Goal: Information Seeking & Learning: Find specific fact

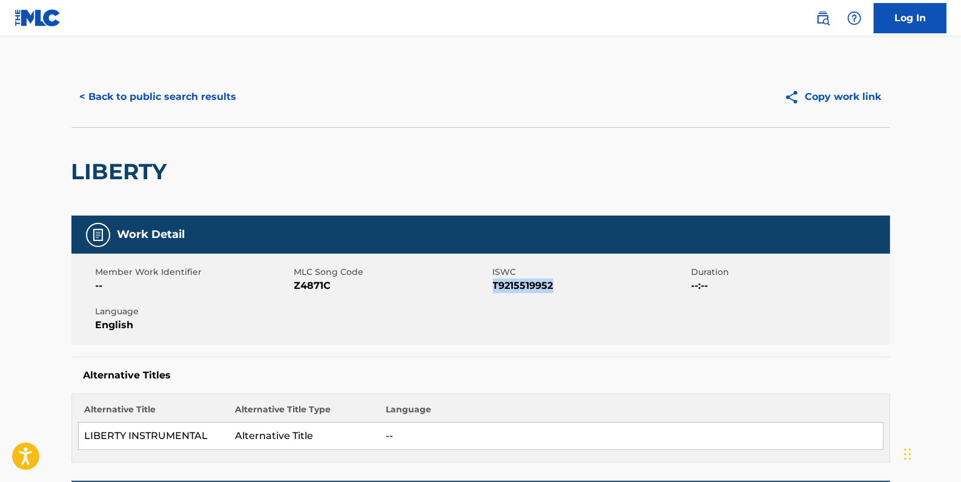
drag, startPoint x: 208, startPoint y: 94, endPoint x: 202, endPoint y: 88, distance: 8.6
click at [206, 94] on button "< Back to public search results" at bounding box center [158, 97] width 174 height 30
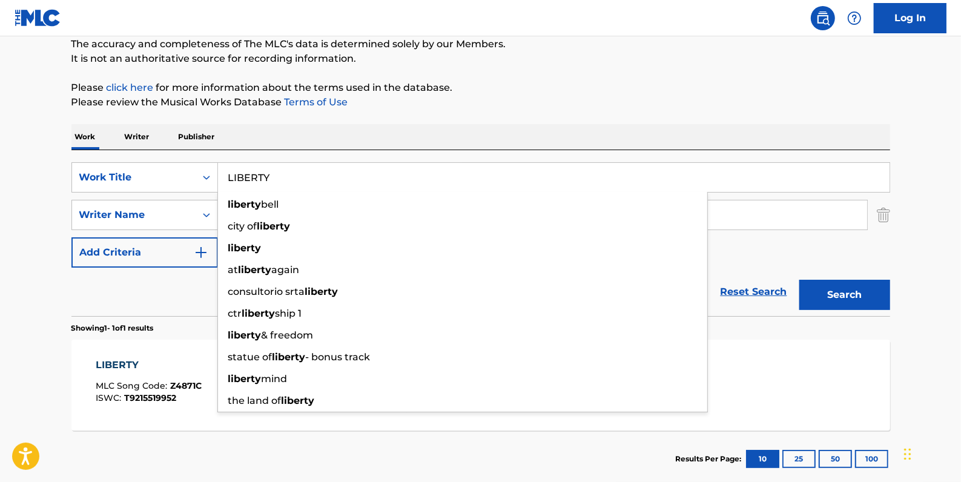
drag, startPoint x: 319, startPoint y: 176, endPoint x: 234, endPoint y: 180, distance: 84.3
click at [208, 171] on div "SearchWithCriteria81413c13-ecda-4570-9519-009c48b71e2b Work Title [GEOGRAPHIC_D…" at bounding box center [480, 177] width 819 height 30
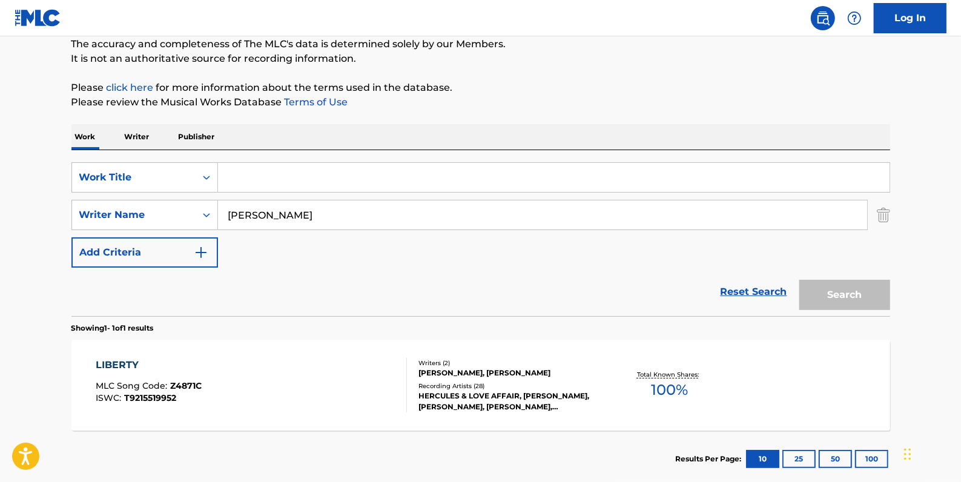
paste input "SOLDIER FEAT. MAD.PANTHER"
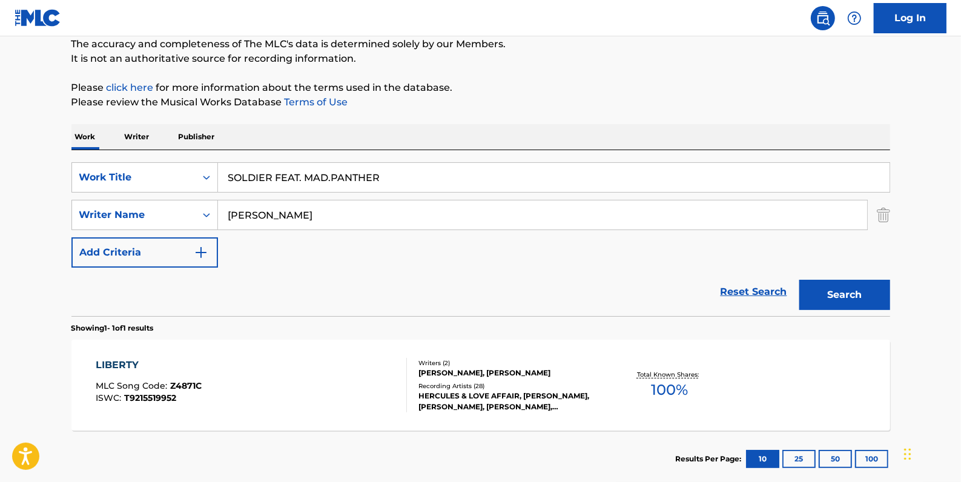
type input "SOLDIER FEAT. MAD.PANTHER"
click at [845, 294] on button "Search" at bounding box center [844, 295] width 91 height 30
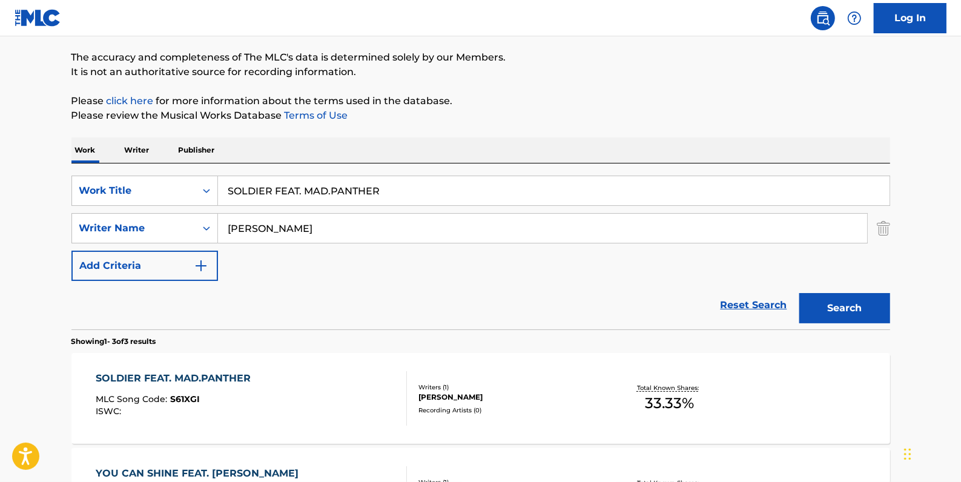
scroll to position [91, 0]
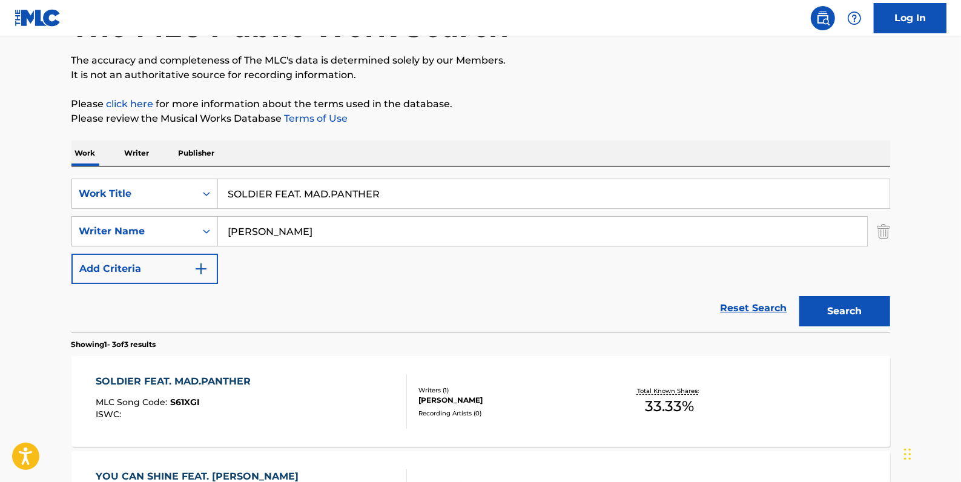
drag, startPoint x: 406, startPoint y: 194, endPoint x: 220, endPoint y: 145, distance: 191.7
click at [217, 184] on div "SearchWithCriteria81413c13-ecda-4570-9519-009c48b71e2b Work Title SOLDIER FEAT.…" at bounding box center [480, 194] width 819 height 30
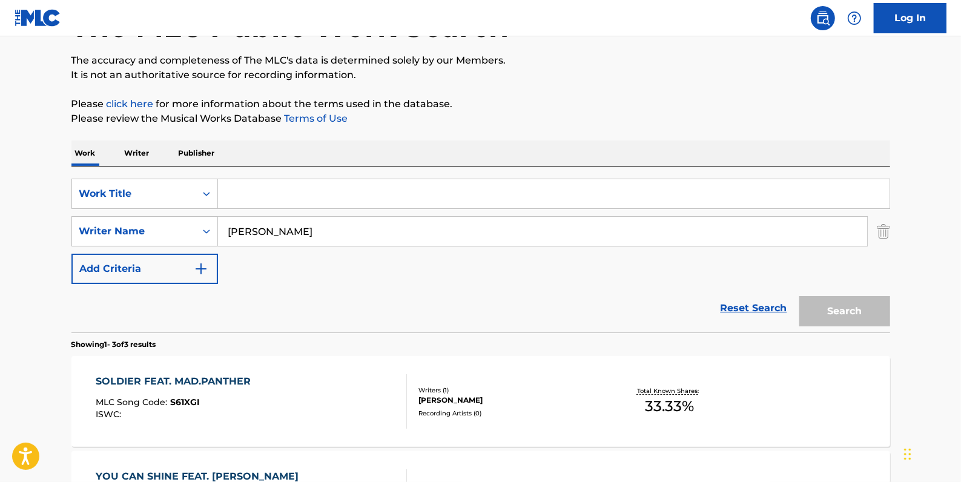
paste input "GRUNT OF AFFIRMATION"
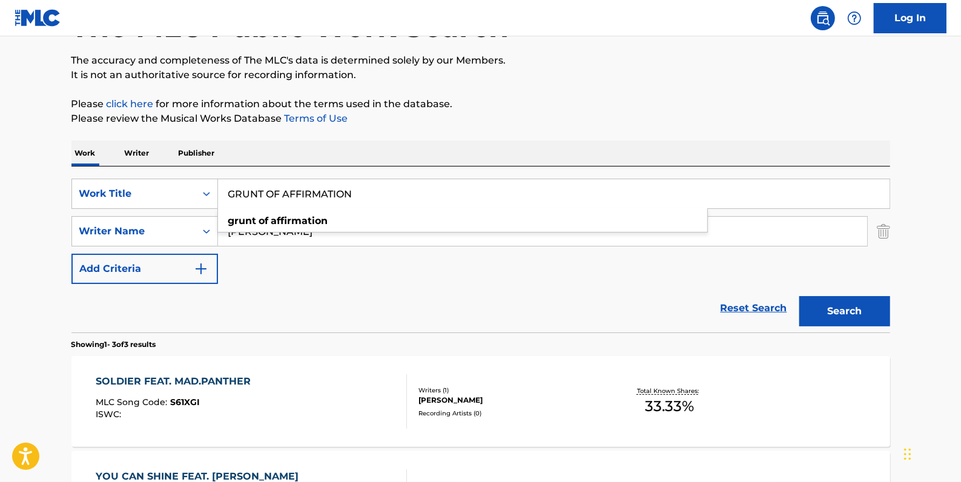
type input "GRUNT OF AFFIRMATION"
click at [854, 307] on button "Search" at bounding box center [844, 311] width 91 height 30
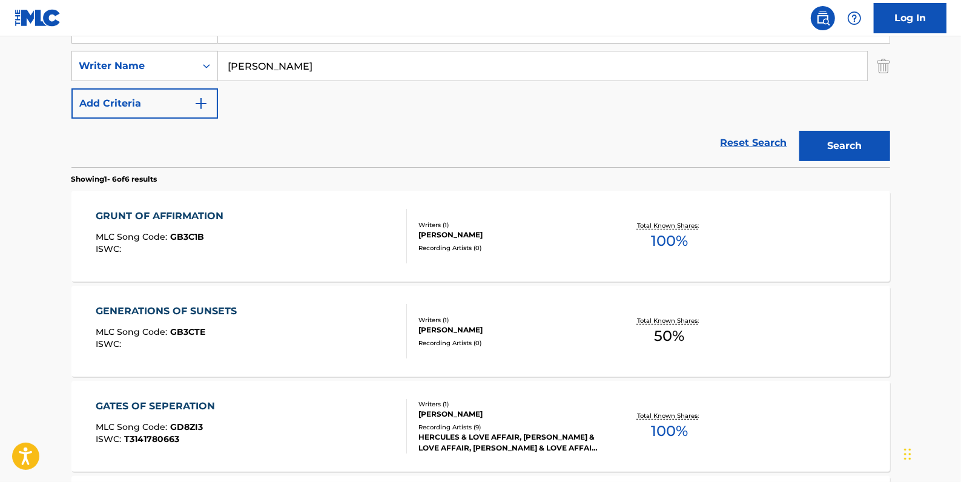
scroll to position [201, 0]
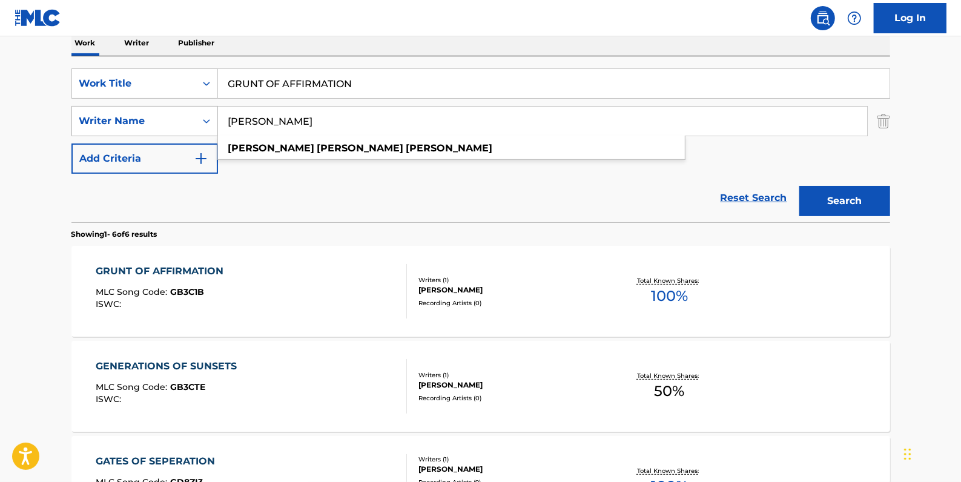
drag, startPoint x: 375, startPoint y: 120, endPoint x: 203, endPoint y: 110, distance: 171.7
click at [203, 110] on div "SearchWithCriteria05ff7e02-6bbe-416d-832e-ab6c8a1974a1 Writer Name [PERSON_NAME…" at bounding box center [480, 121] width 819 height 30
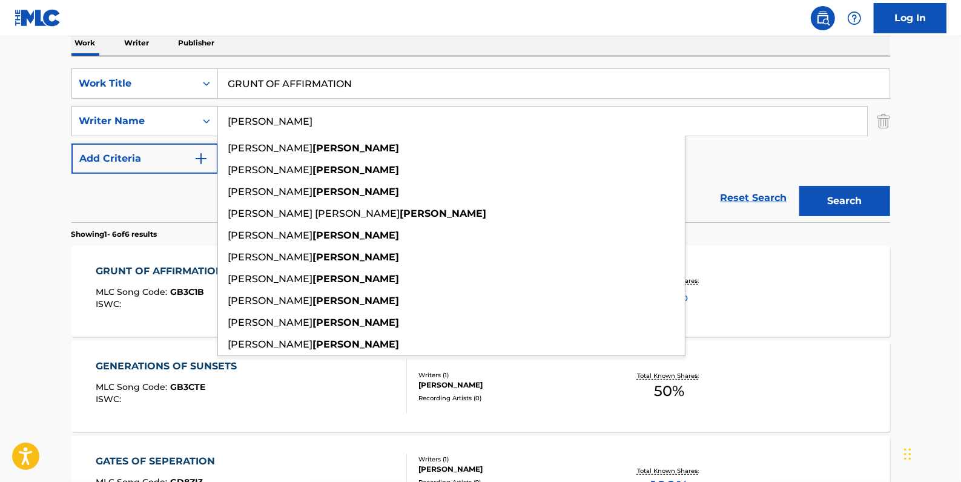
type input "[PERSON_NAME]"
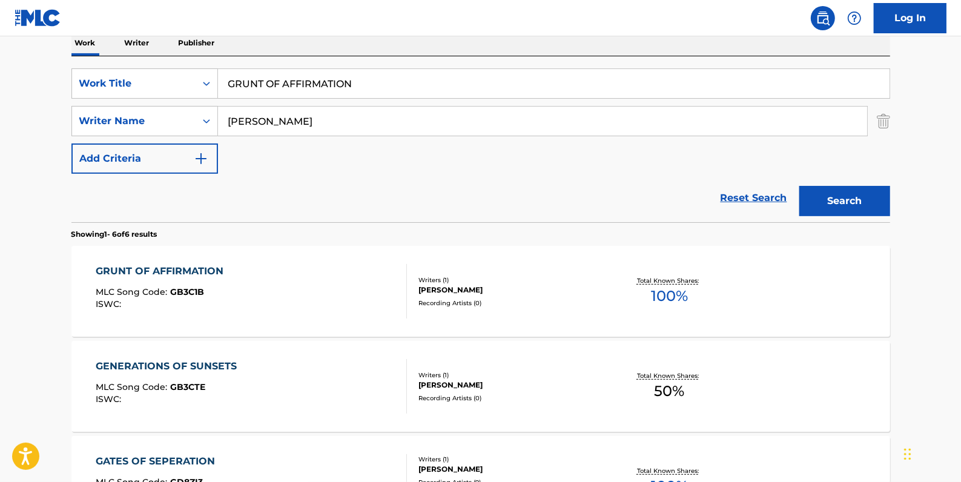
click at [848, 194] on button "Search" at bounding box center [844, 201] width 91 height 30
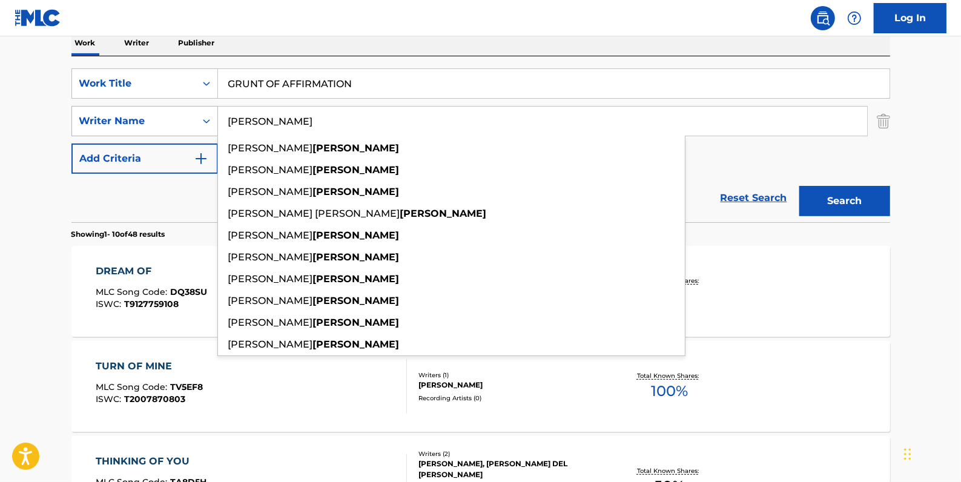
drag, startPoint x: 266, startPoint y: 116, endPoint x: 208, endPoint y: 115, distance: 58.1
click at [208, 115] on div "SearchWithCriteria05ff7e02-6bbe-416d-832e-ab6c8a1974a1 Writer Name [PERSON_NAME…" at bounding box center [480, 121] width 819 height 30
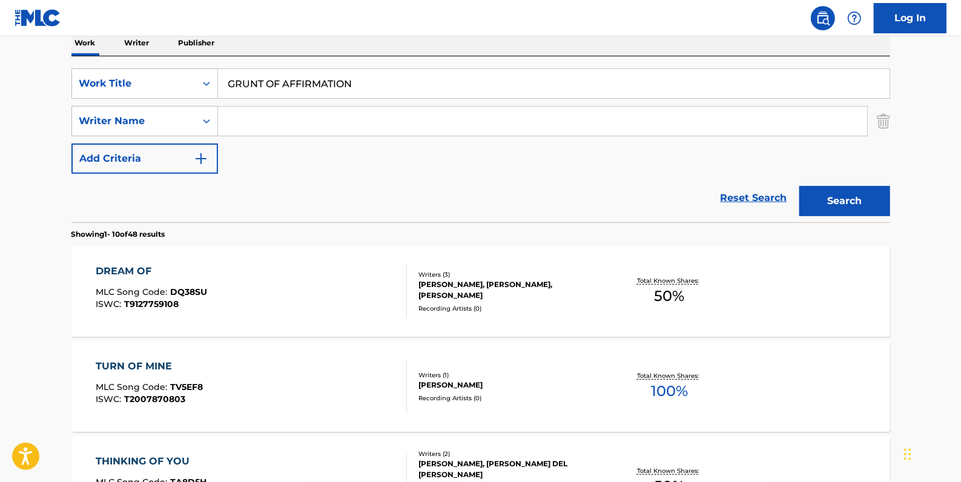
paste input "[PERSON_NAME]"
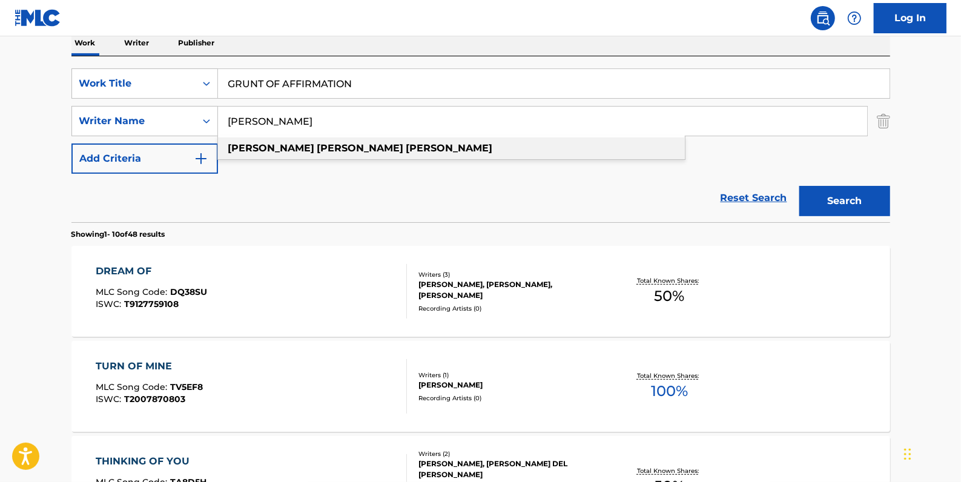
type input "[PERSON_NAME]"
click at [404, 148] on span "Search Form" at bounding box center [405, 148] width 2 height 12
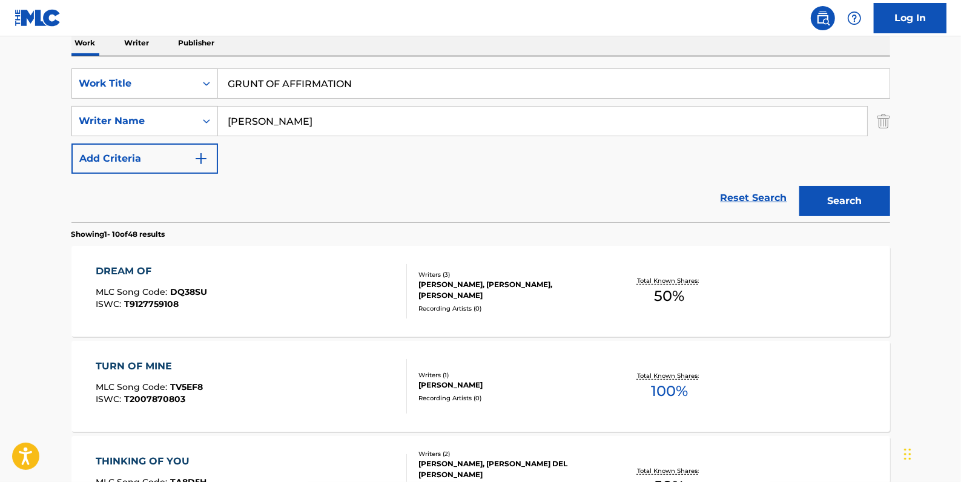
click at [835, 200] on button "Search" at bounding box center [844, 201] width 91 height 30
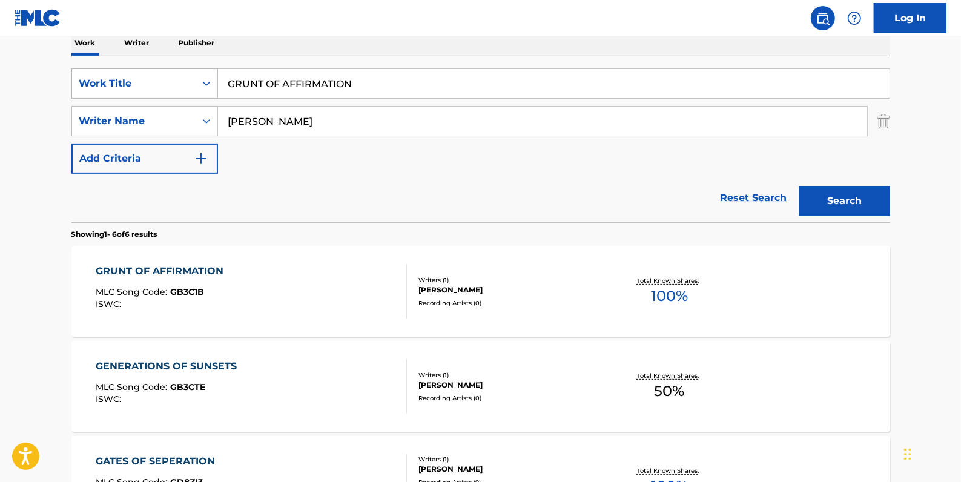
drag, startPoint x: 388, startPoint y: 76, endPoint x: 180, endPoint y: 79, distance: 207.2
click at [182, 79] on div "SearchWithCriteria81413c13-ecda-4570-9519-009c48b71e2b Work Title GRUNT OF AFFI…" at bounding box center [480, 83] width 819 height 30
paste input "TRACKMARKS"
type input "TRACKMARKS"
drag, startPoint x: 847, startPoint y: 202, endPoint x: 838, endPoint y: 200, distance: 9.3
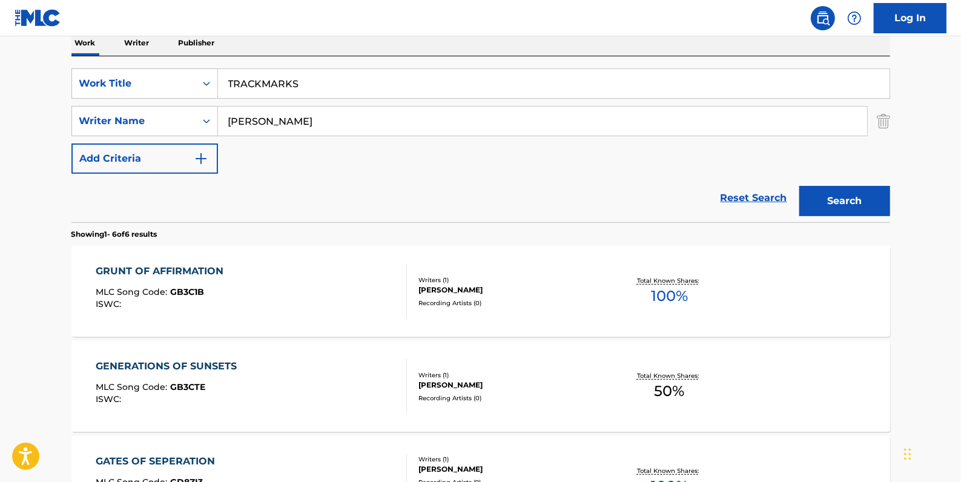
click at [846, 202] on button "Search" at bounding box center [844, 201] width 91 height 30
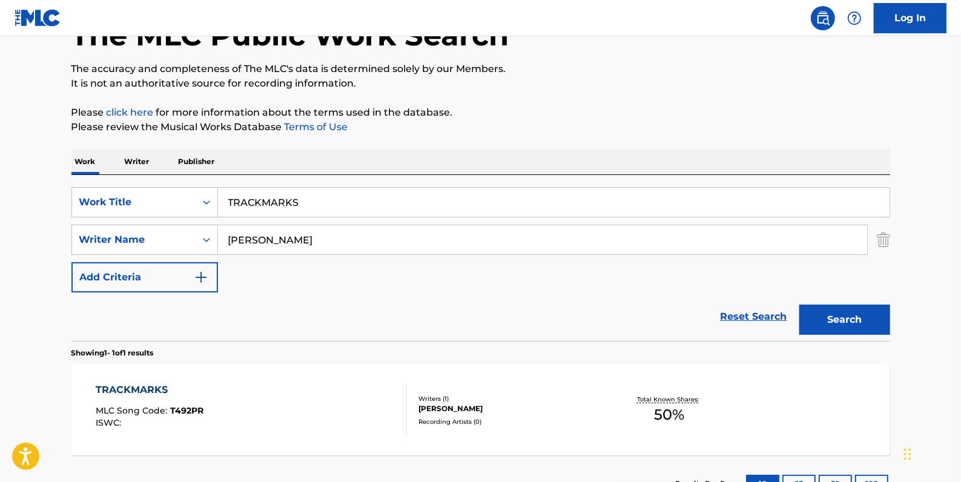
scroll to position [176, 0]
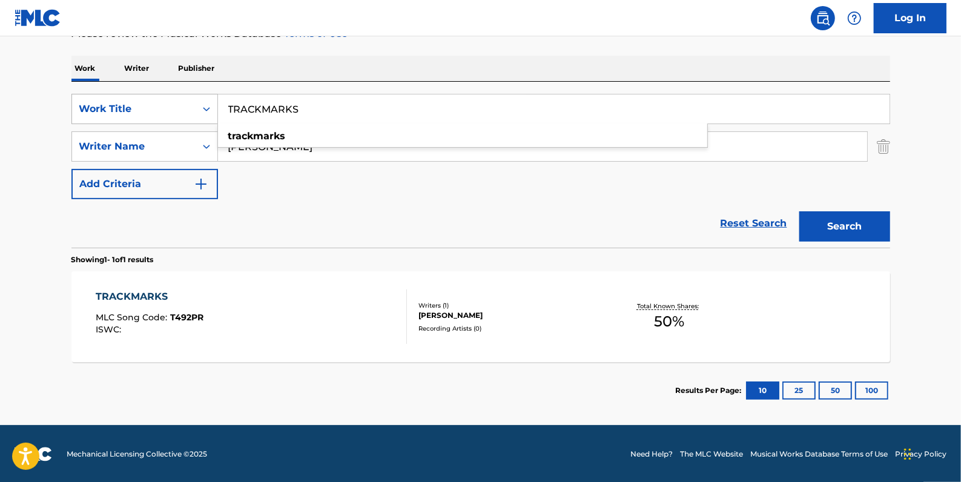
drag, startPoint x: 328, startPoint y: 109, endPoint x: 196, endPoint y: 107, distance: 131.4
click at [196, 107] on div "SearchWithCriteria81413c13-ecda-4570-9519-009c48b71e2b Work Title TRACKMARKS tr…" at bounding box center [480, 109] width 819 height 30
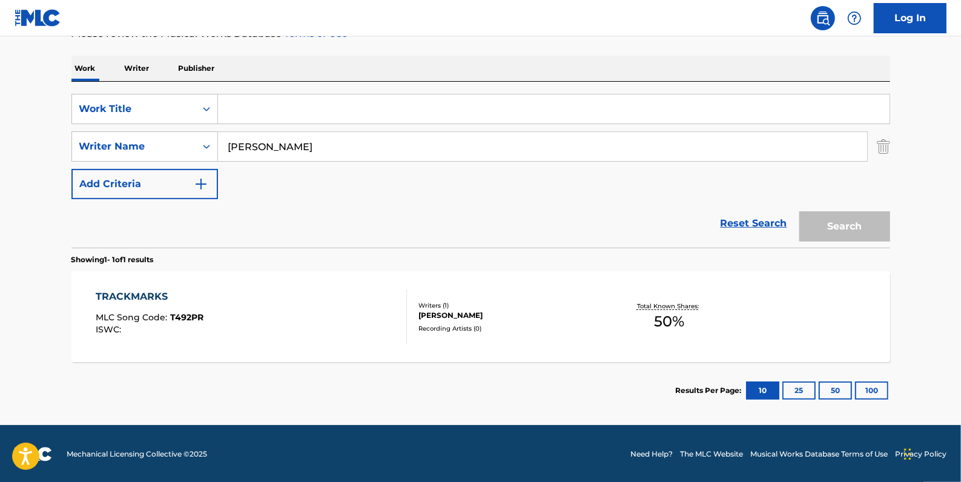
paste input "EDGING"
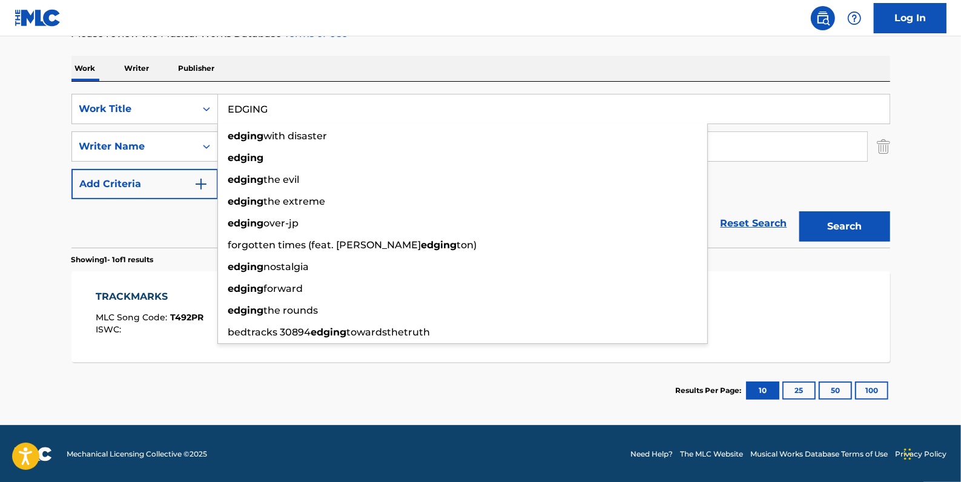
type input "EDGING"
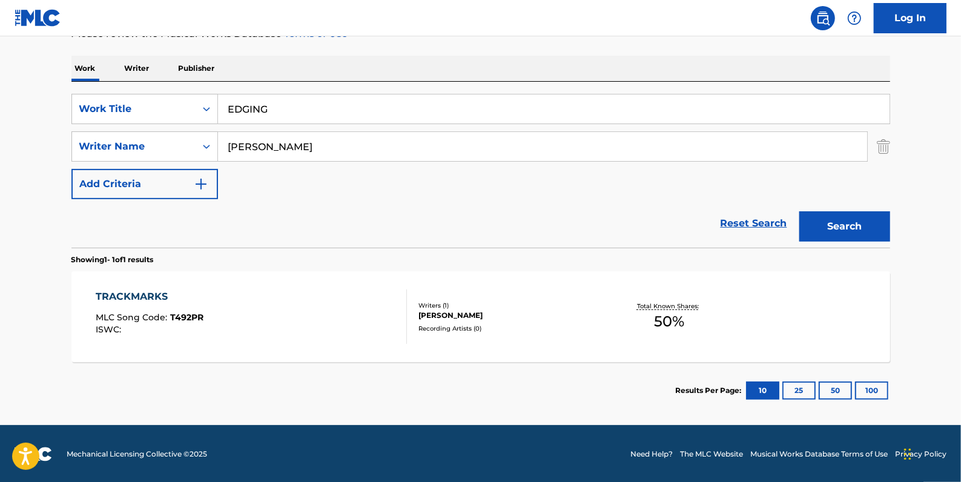
click at [854, 218] on button "Search" at bounding box center [844, 226] width 91 height 30
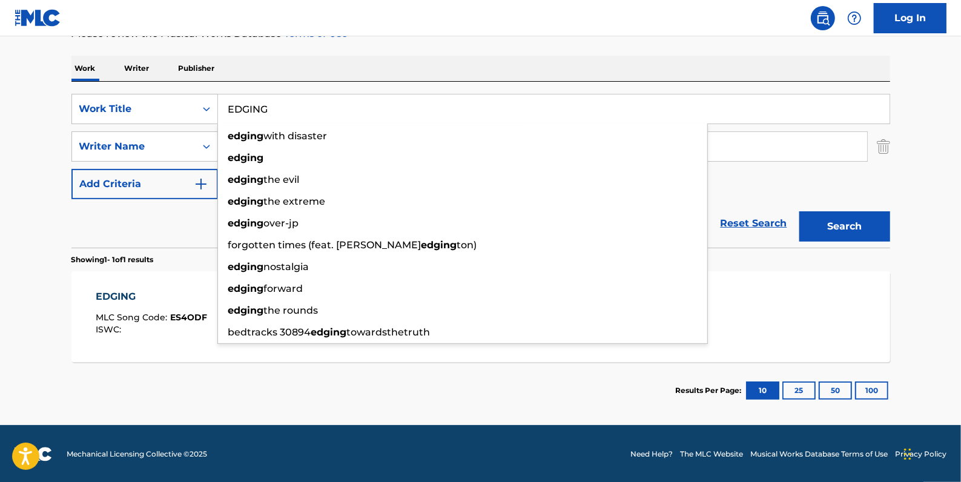
drag, startPoint x: 303, startPoint y: 106, endPoint x: 220, endPoint y: 105, distance: 83.6
click at [220, 105] on input "EDGING" at bounding box center [554, 108] width 672 height 29
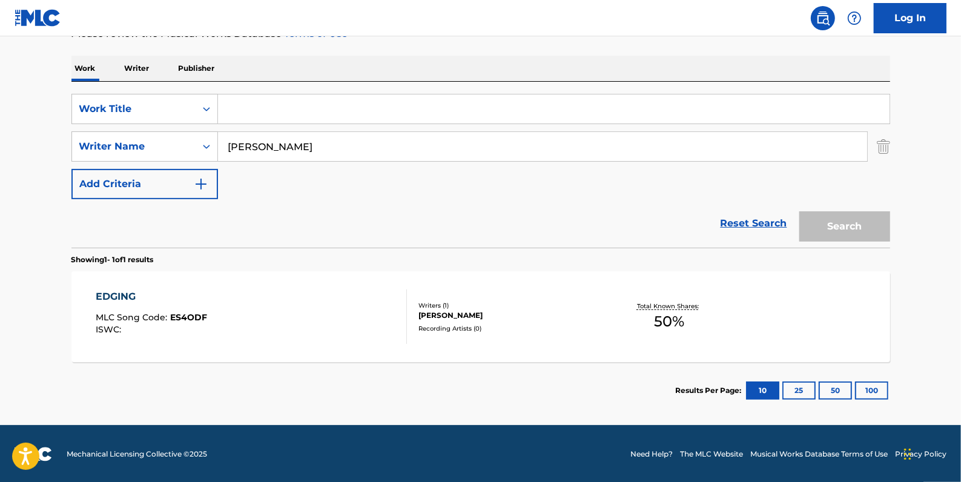
paste input "ONE -"
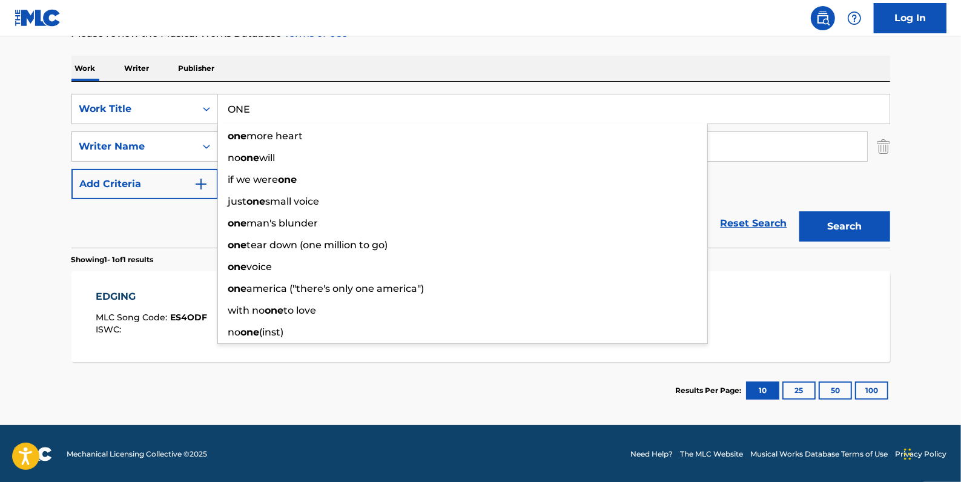
type input "ONE"
click at [839, 227] on button "Search" at bounding box center [844, 226] width 91 height 30
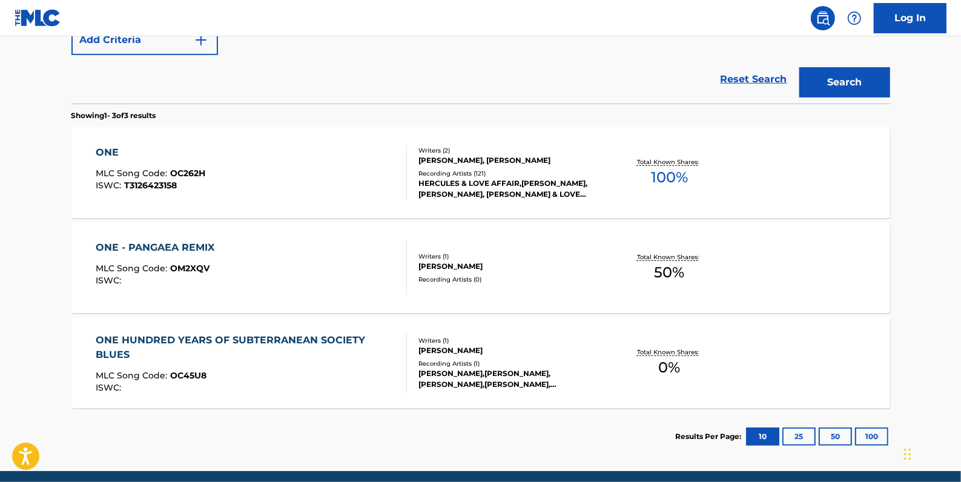
scroll to position [341, 0]
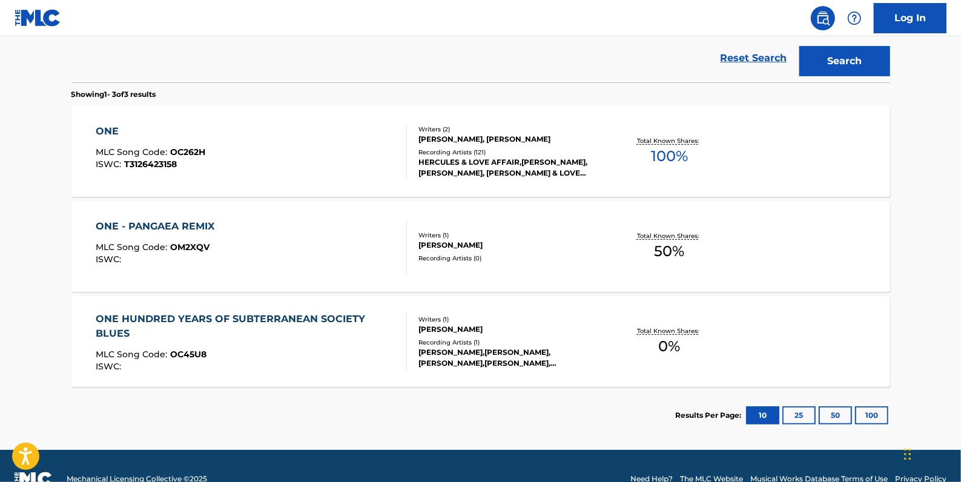
click at [349, 164] on div "ONE MLC Song Code : OC262H ISWC : T3126423158" at bounding box center [251, 151] width 311 height 55
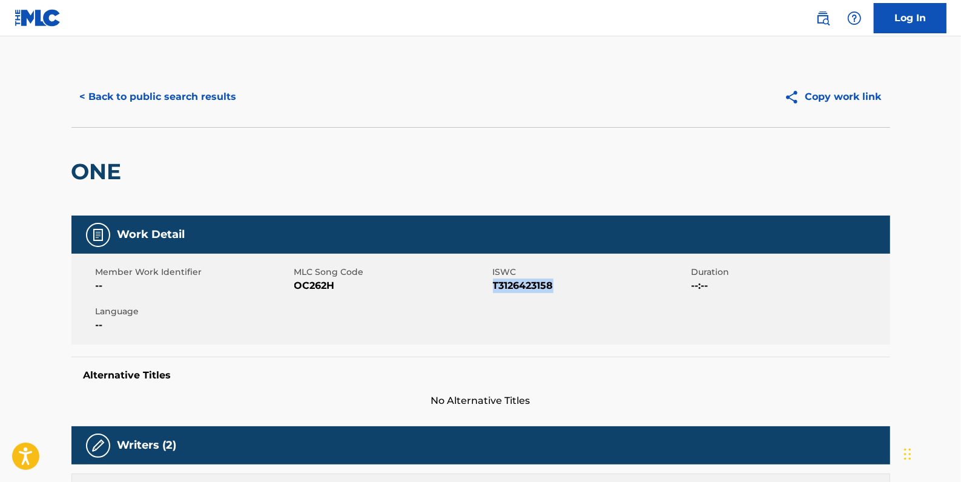
drag, startPoint x: 563, startPoint y: 280, endPoint x: 495, endPoint y: 285, distance: 68.1
click at [495, 285] on span "T3126423158" at bounding box center [591, 286] width 196 height 15
drag, startPoint x: 495, startPoint y: 285, endPoint x: 501, endPoint y: 287, distance: 6.9
copy span "T3126423158"
click at [164, 91] on button "< Back to public search results" at bounding box center [158, 97] width 174 height 30
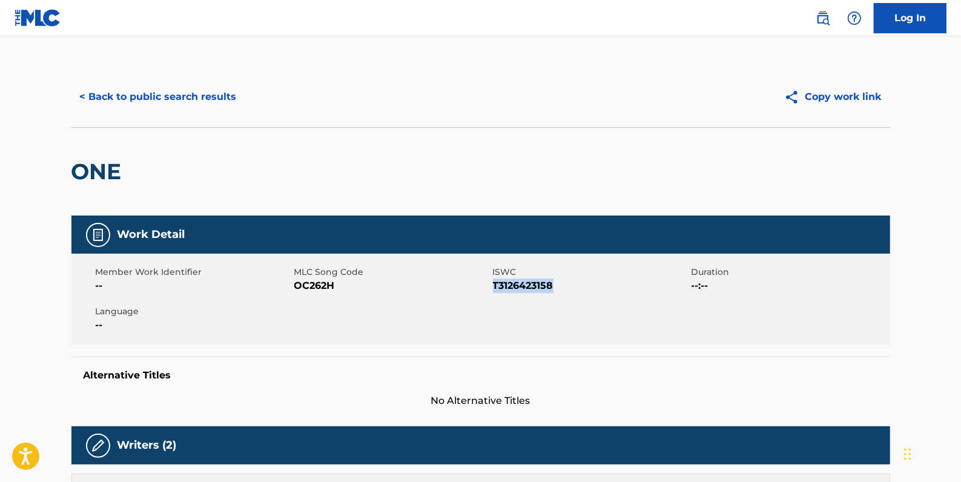
scroll to position [366, 0]
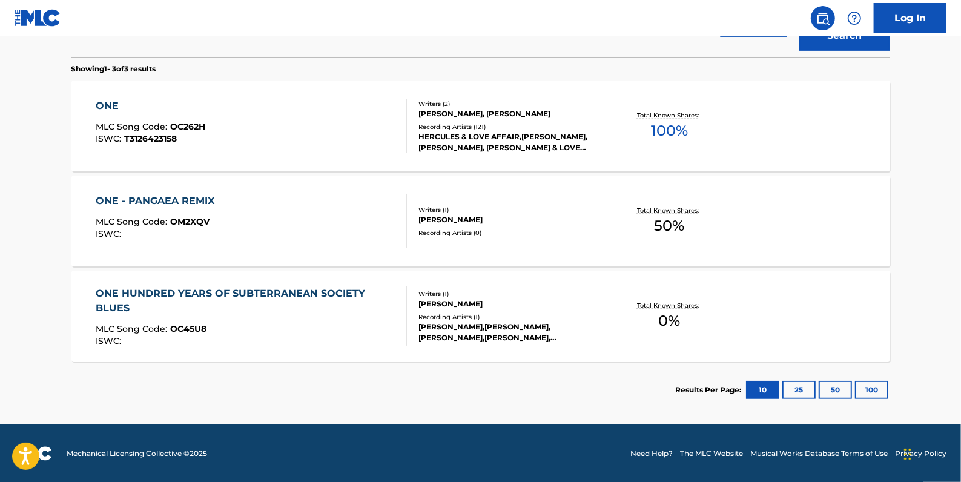
click at [294, 205] on div "ONE - PANGAEA REMIX MLC Song Code : OM2XQV ISWC :" at bounding box center [251, 221] width 311 height 55
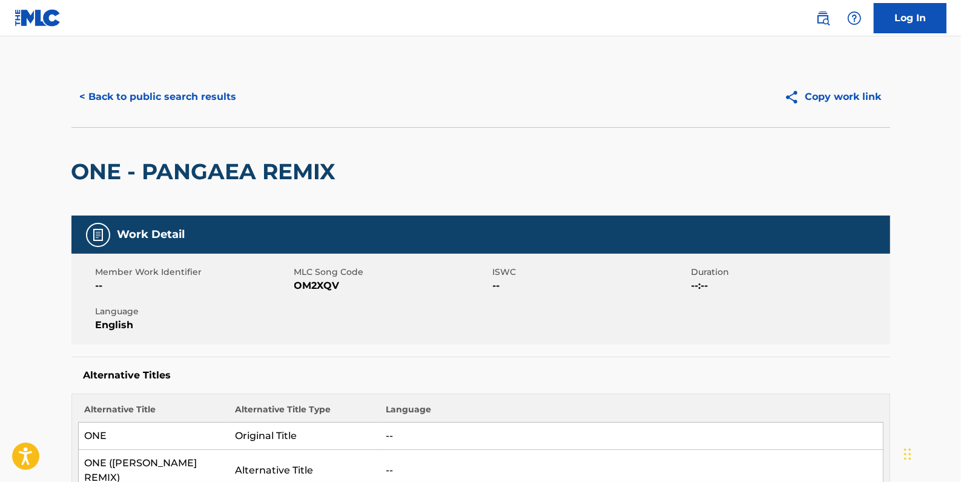
click at [213, 100] on button "< Back to public search results" at bounding box center [158, 97] width 174 height 30
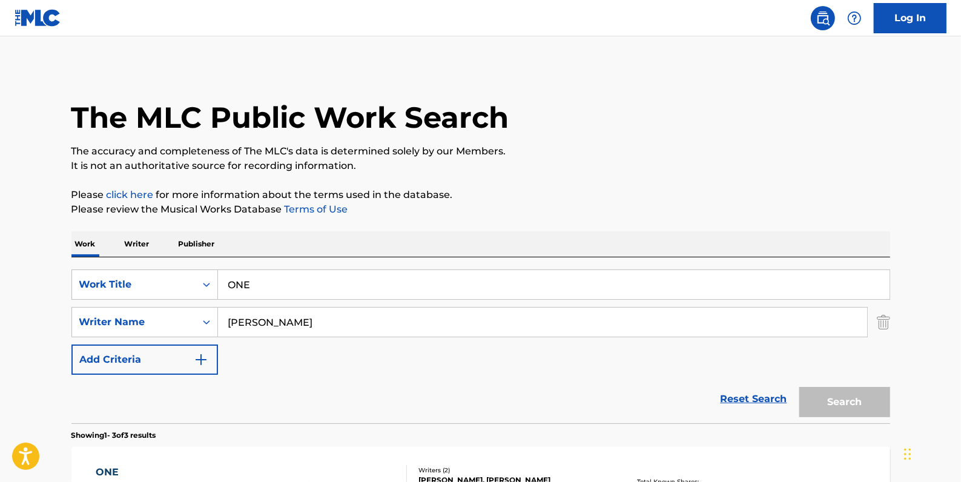
scroll to position [366, 0]
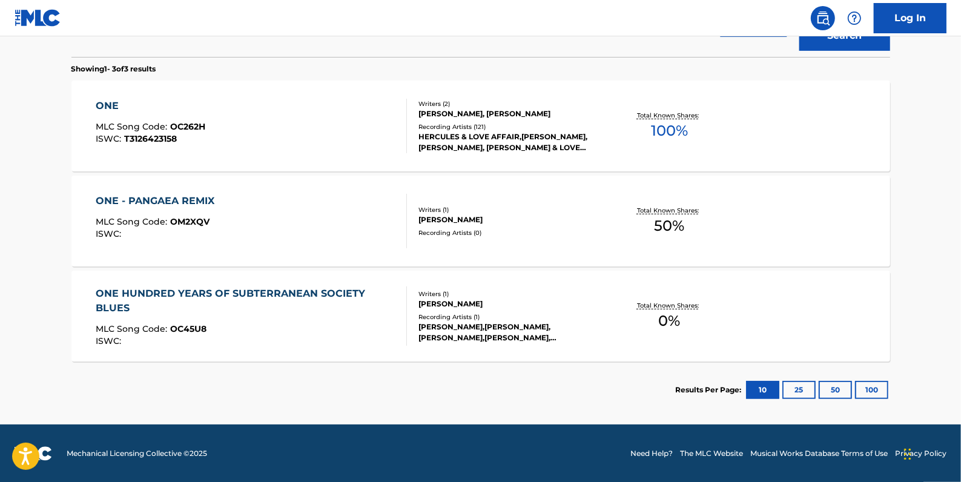
click at [266, 120] on div "ONE MLC Song Code : OC262H ISWC : T3126423158" at bounding box center [251, 126] width 311 height 55
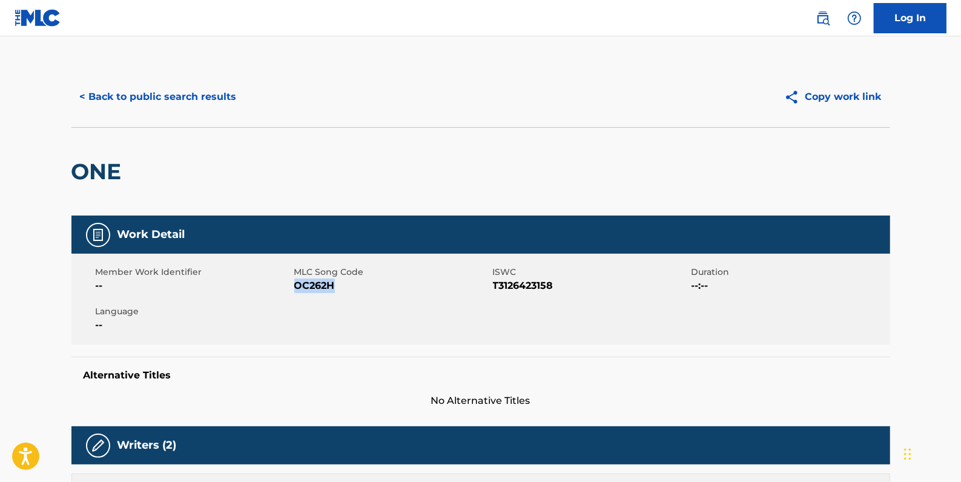
drag, startPoint x: 345, startPoint y: 288, endPoint x: 296, endPoint y: 284, distance: 48.6
click at [296, 284] on span "OC262H" at bounding box center [392, 286] width 196 height 15
drag, startPoint x: 296, startPoint y: 284, endPoint x: 304, endPoint y: 289, distance: 9.2
copy span "OC262H"
click at [220, 98] on button "< Back to public search results" at bounding box center [158, 97] width 174 height 30
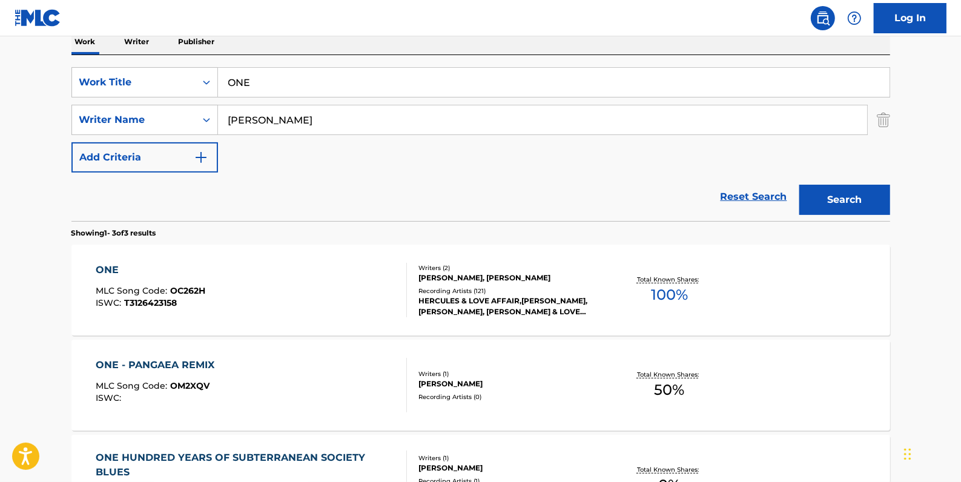
scroll to position [201, 0]
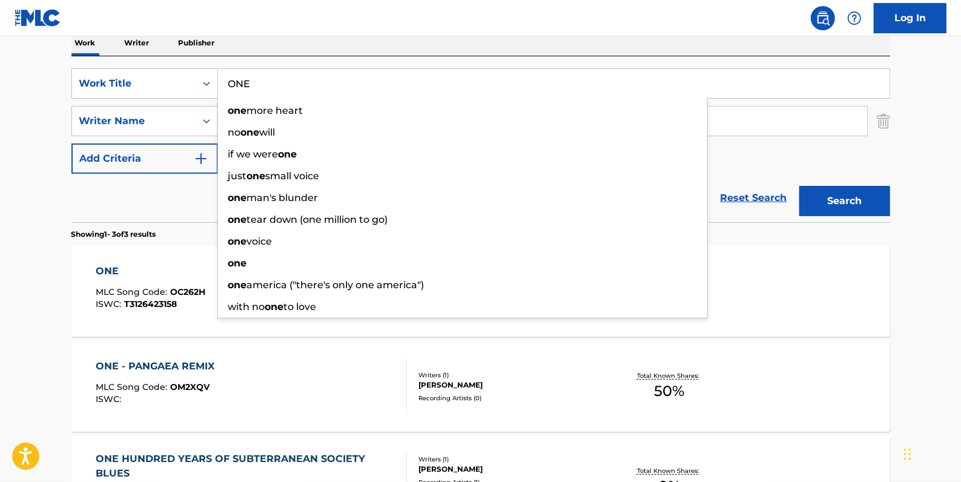
drag, startPoint x: 317, startPoint y: 88, endPoint x: 223, endPoint y: 81, distance: 94.7
click at [223, 81] on input "ONE" at bounding box center [554, 83] width 672 height 29
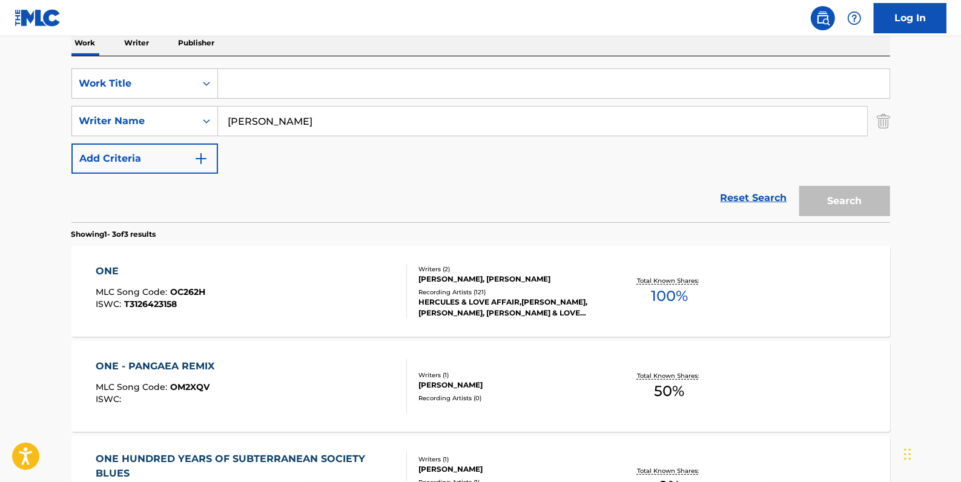
paste input "GIVE IT TO ME"
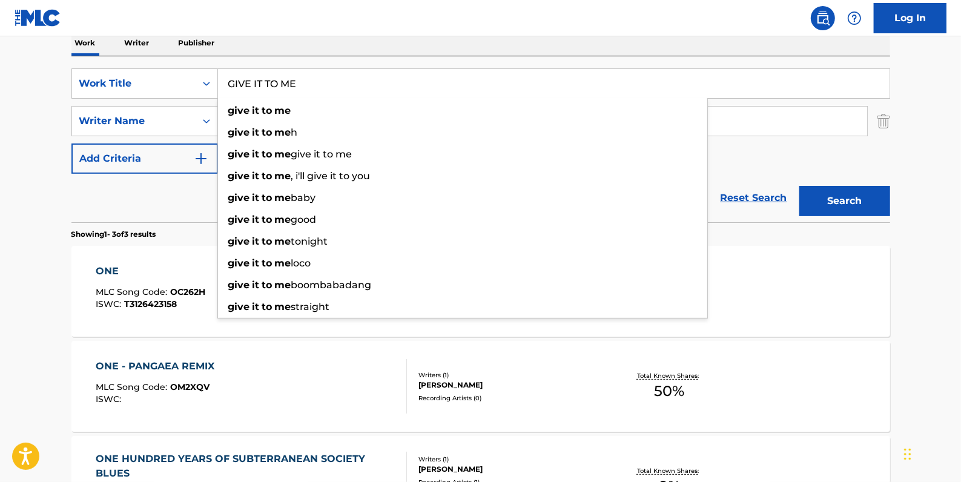
type input "GIVE IT TO ME"
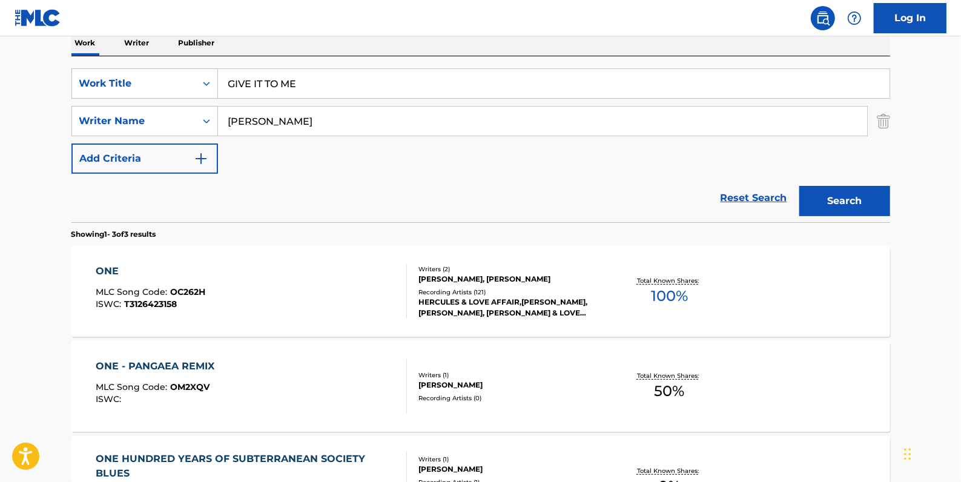
click at [836, 194] on button "Search" at bounding box center [844, 201] width 91 height 30
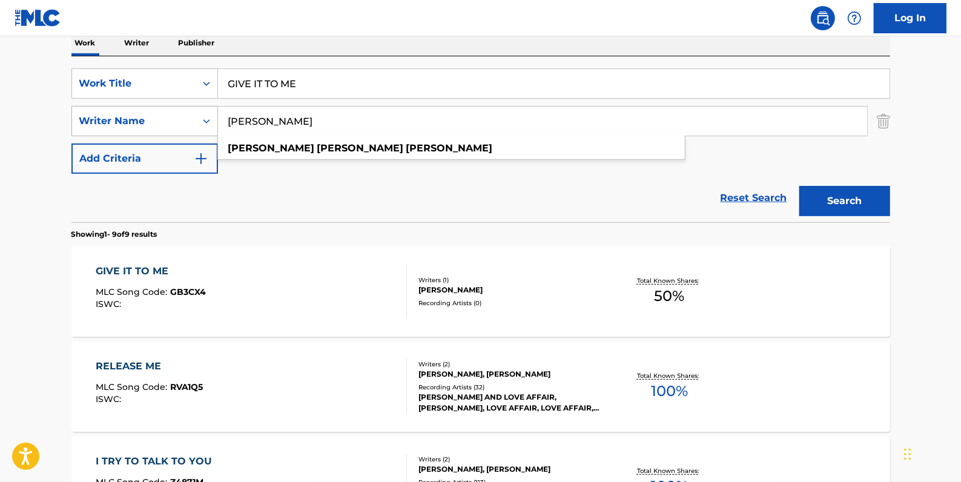
drag, startPoint x: 370, startPoint y: 119, endPoint x: 214, endPoint y: 119, distance: 155.7
click at [214, 119] on div "SearchWithCriteria05ff7e02-6bbe-416d-832e-ab6c8a1974a1 Writer Name [PERSON_NAME…" at bounding box center [480, 121] width 819 height 30
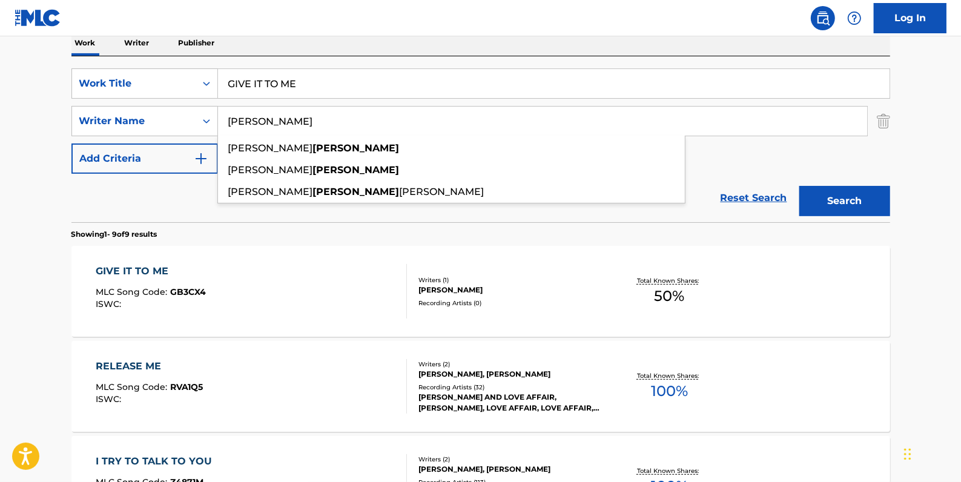
type input "[PERSON_NAME]"
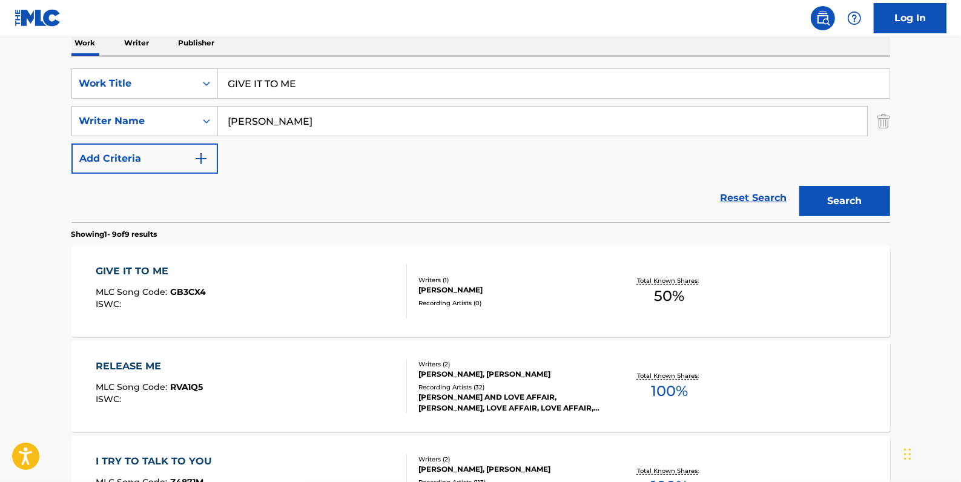
click at [856, 197] on button "Search" at bounding box center [844, 201] width 91 height 30
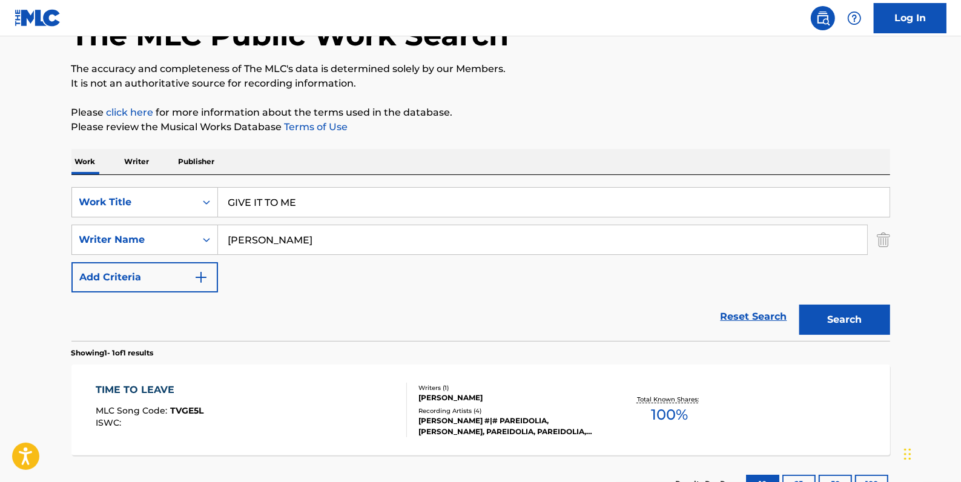
scroll to position [176, 0]
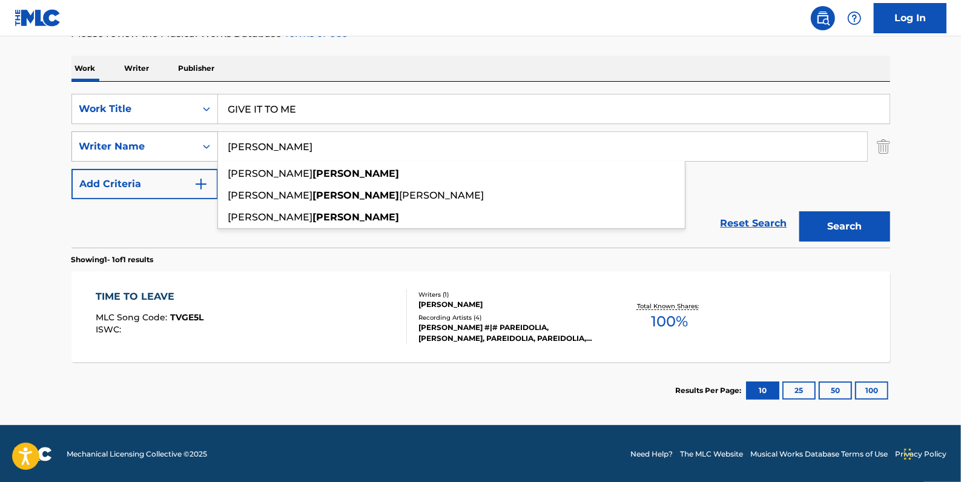
drag, startPoint x: 277, startPoint y: 150, endPoint x: 197, endPoint y: 142, distance: 80.3
click at [197, 142] on div "SearchWithCriteria05ff7e02-6bbe-416d-832e-ab6c8a1974a1 Writer Name [PERSON_NAME…" at bounding box center [480, 146] width 819 height 30
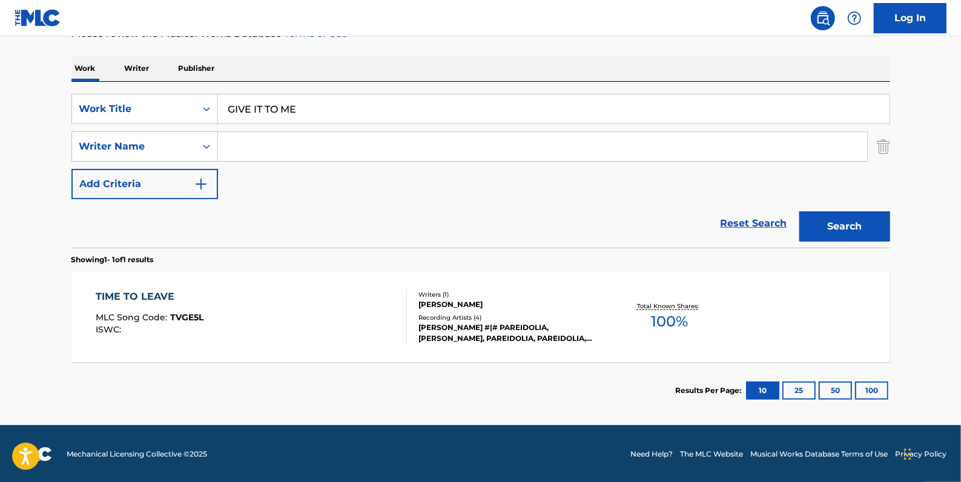
paste input "[PERSON_NAME]"
click at [831, 218] on button "Search" at bounding box center [844, 226] width 91 height 30
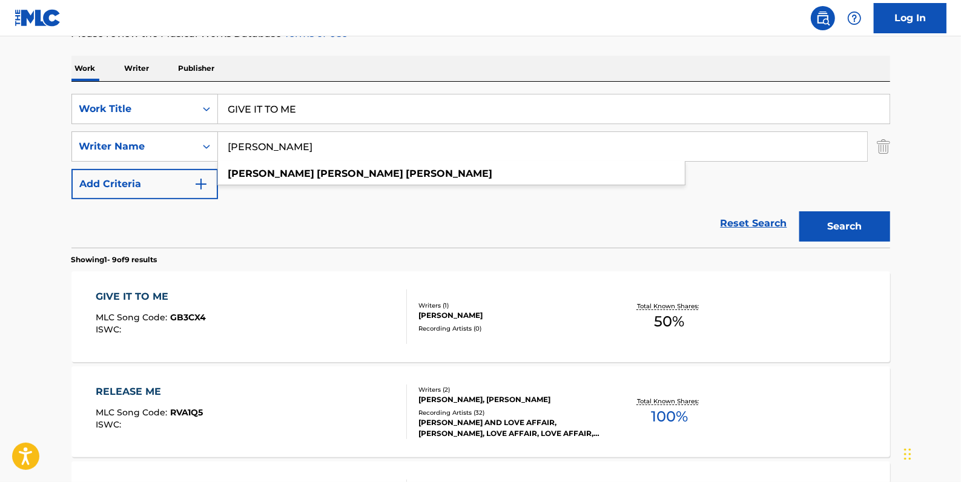
drag, startPoint x: 313, startPoint y: 143, endPoint x: 266, endPoint y: 145, distance: 46.7
click at [266, 145] on input "[PERSON_NAME]" at bounding box center [542, 146] width 649 height 29
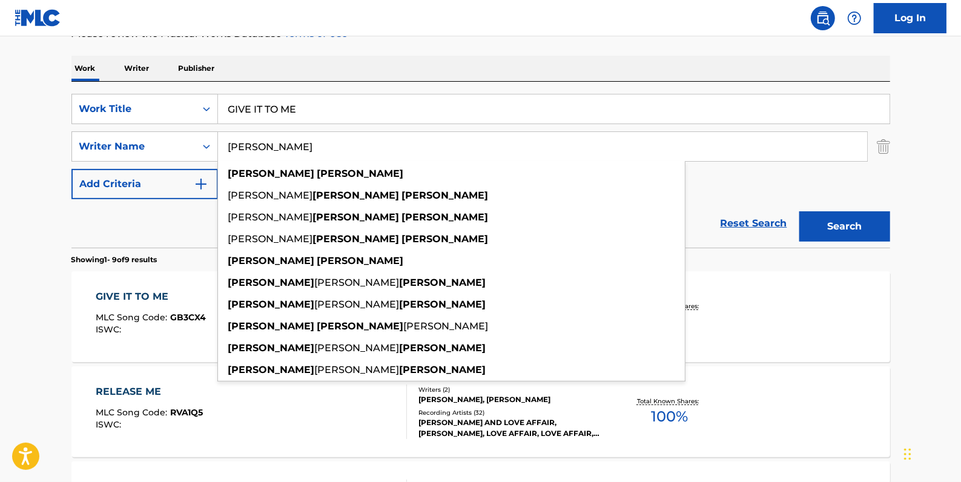
type input "[PERSON_NAME]"
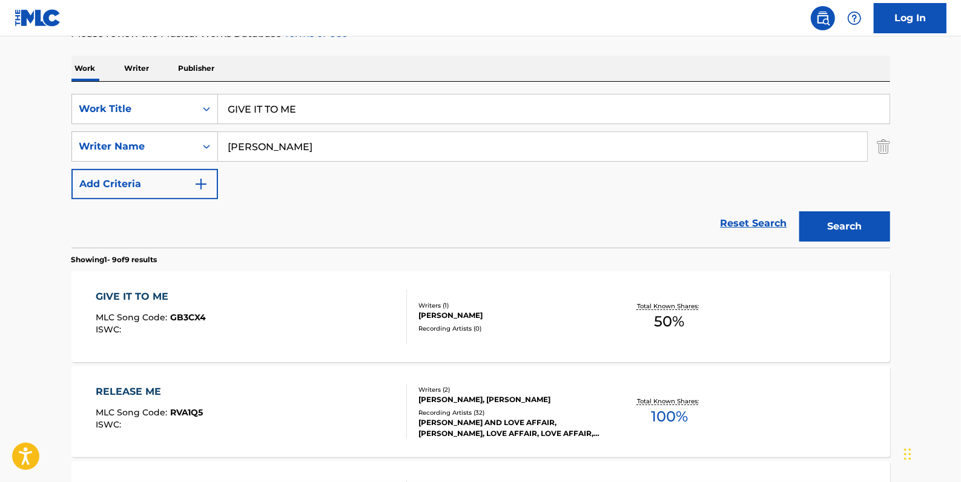
click at [867, 225] on button "Search" at bounding box center [844, 226] width 91 height 30
